Goal: Task Accomplishment & Management: Use online tool/utility

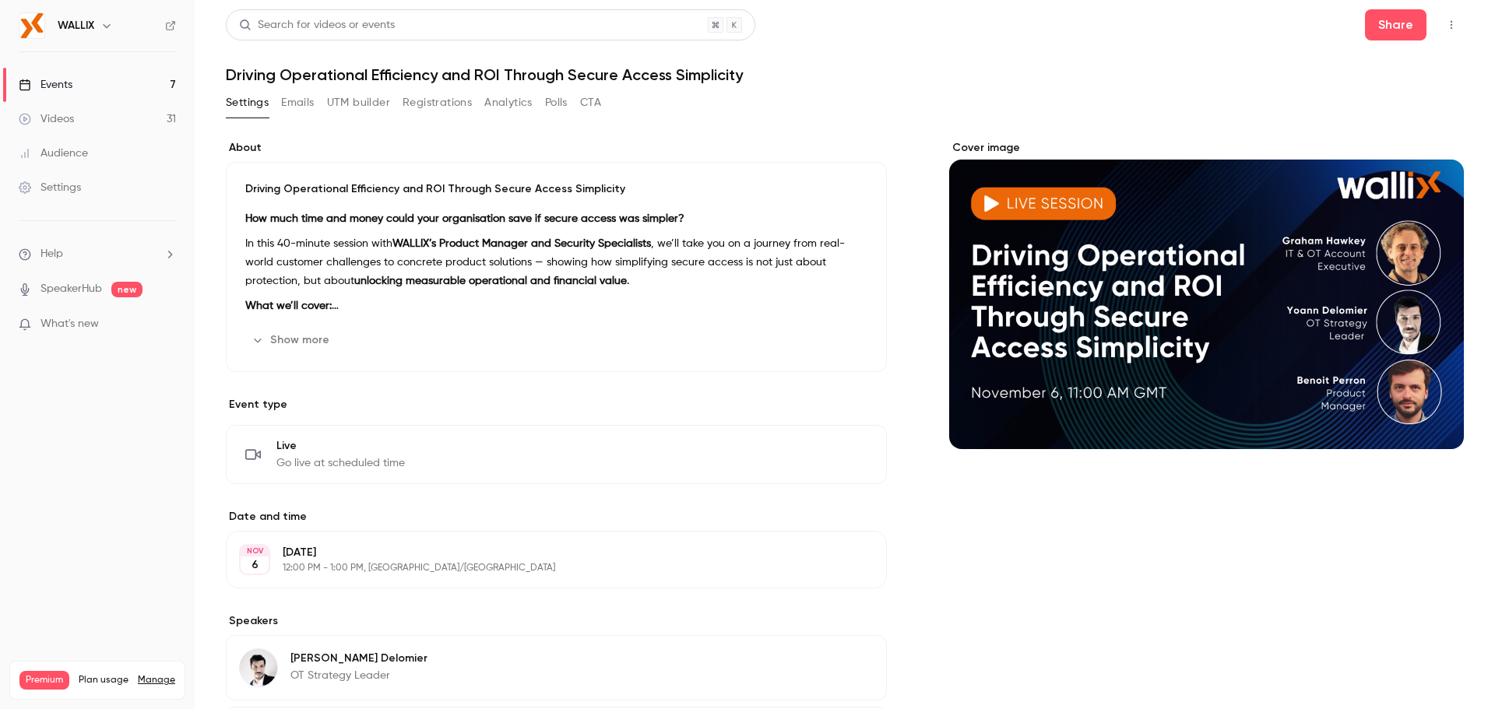
click at [439, 95] on button "Registrations" at bounding box center [437, 102] width 69 height 25
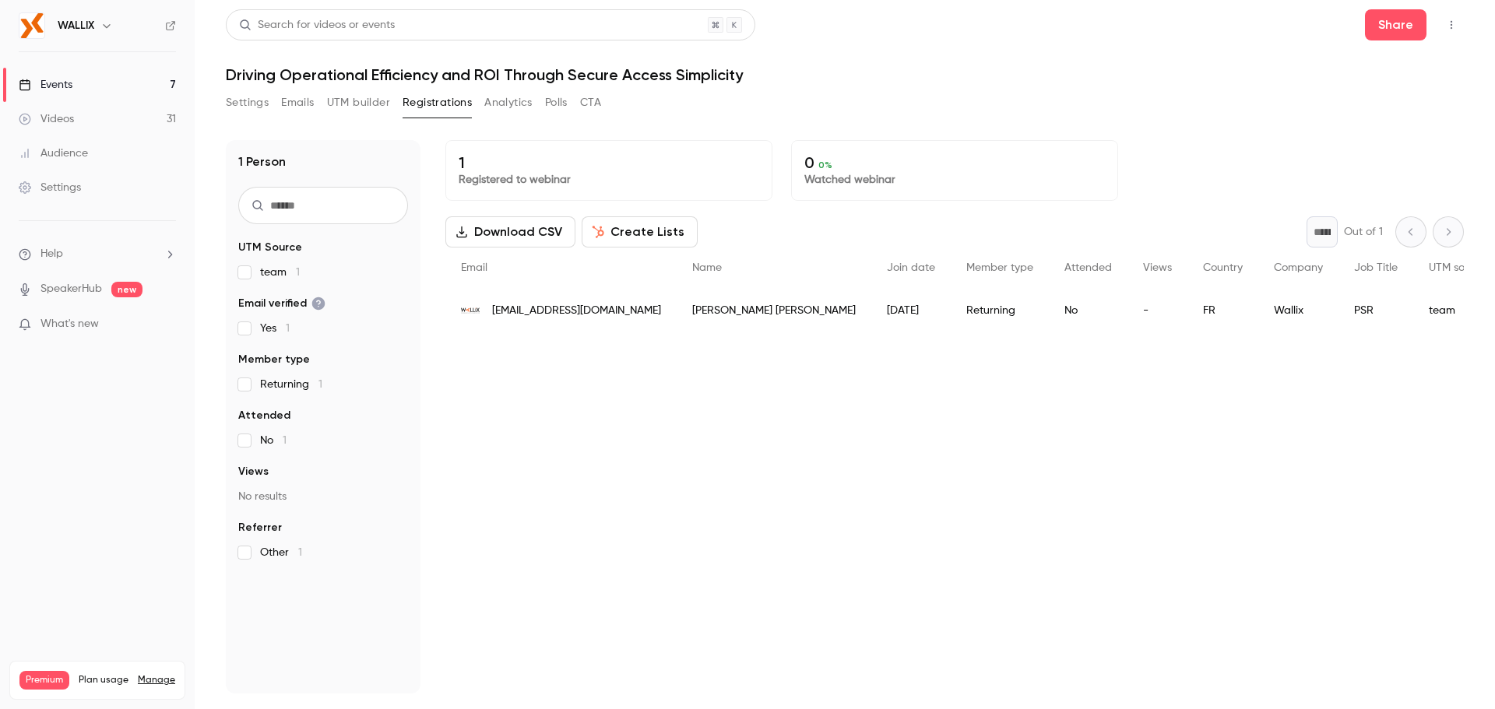
click at [356, 105] on button "UTM builder" at bounding box center [358, 102] width 63 height 25
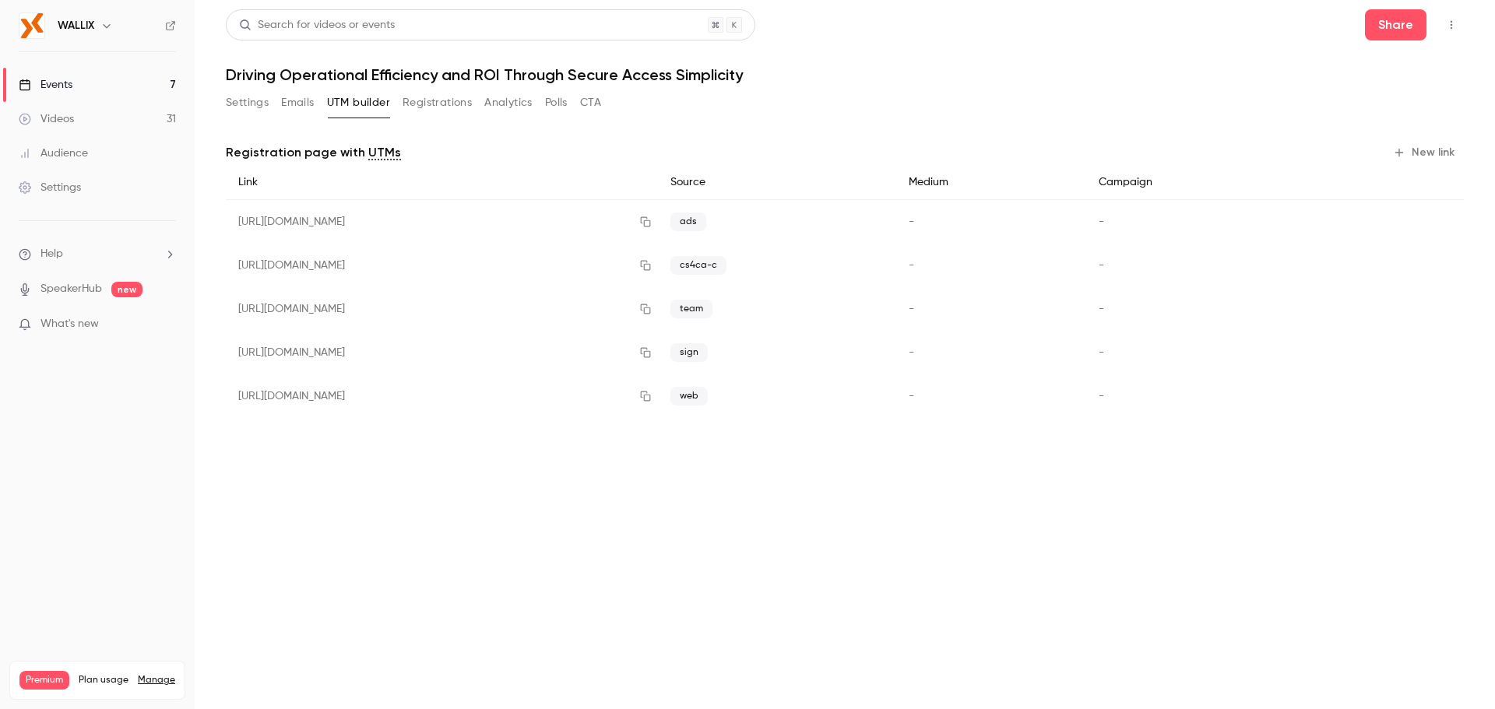
click at [1441, 152] on button "New link" at bounding box center [1425, 152] width 77 height 25
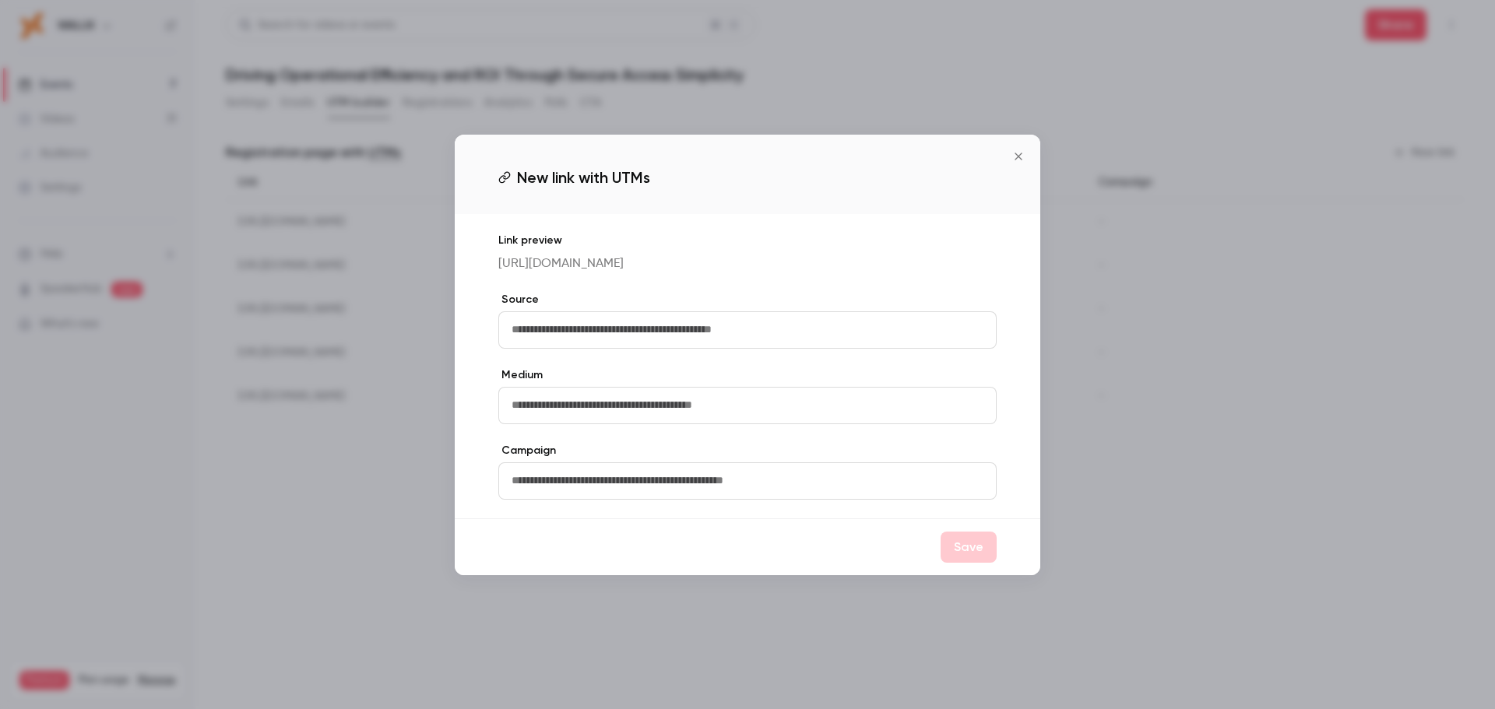
click at [650, 345] on input "text" at bounding box center [747, 330] width 498 height 37
type input "***"
click at [978, 563] on button "Save" at bounding box center [969, 547] width 56 height 31
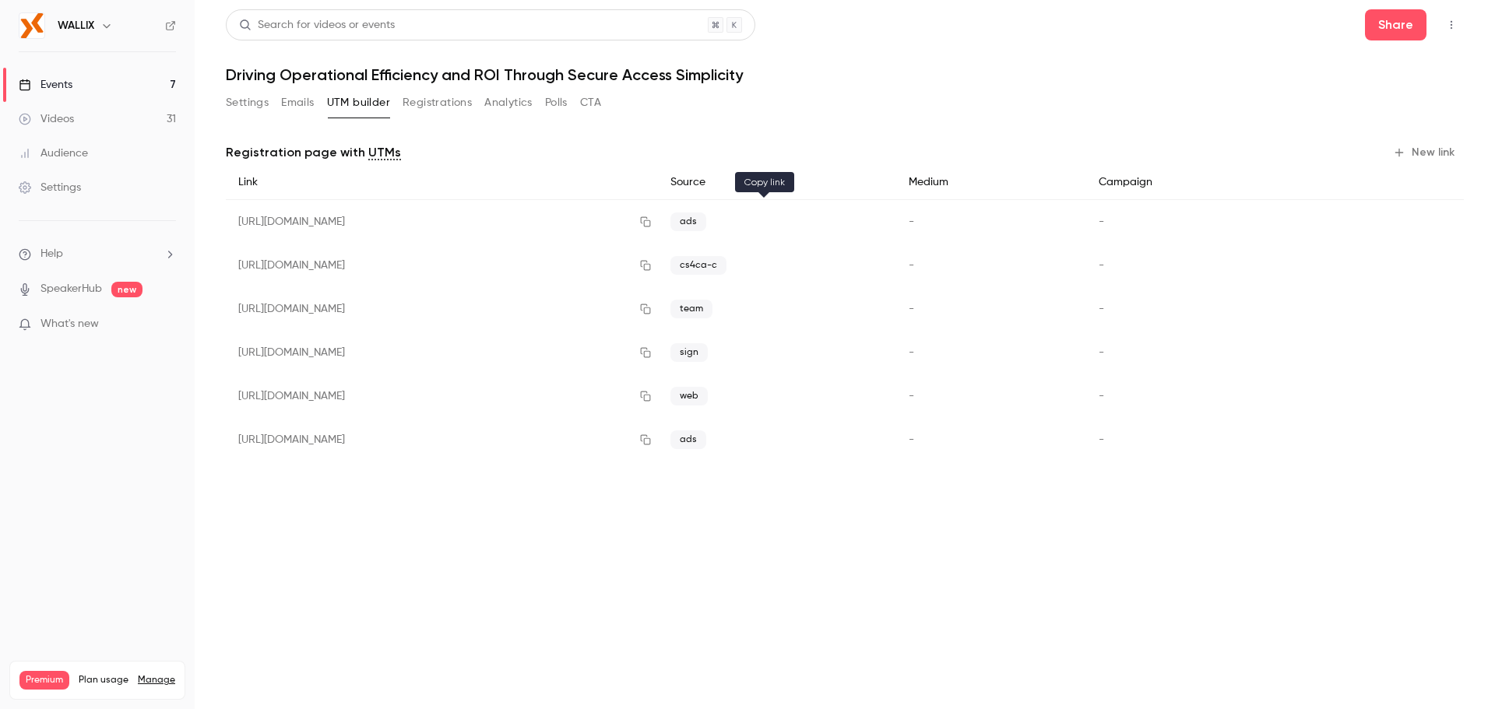
click at [652, 223] on icon "button" at bounding box center [645, 222] width 12 height 11
click at [651, 222] on icon "button" at bounding box center [646, 222] width 10 height 10
